Goal: Navigation & Orientation: Find specific page/section

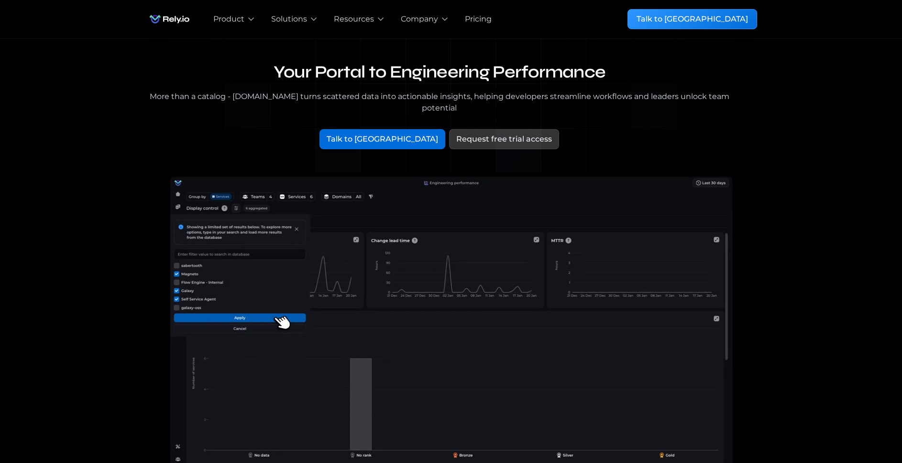
click at [476, 19] on div "Pricing" at bounding box center [478, 18] width 27 height 11
